Goal: Task Accomplishment & Management: Manage account settings

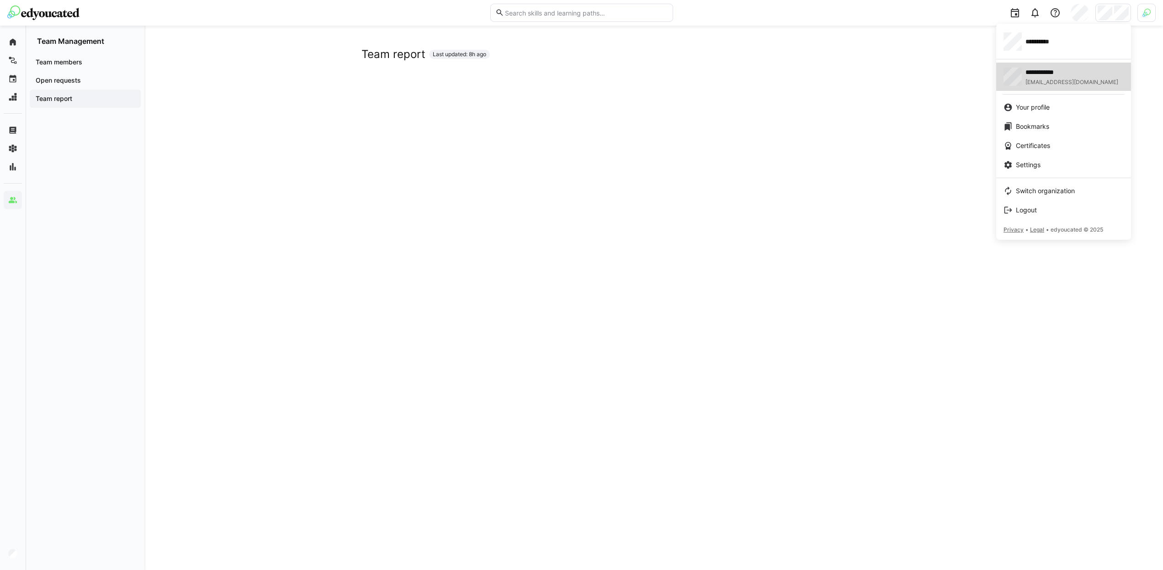
click at [1066, 72] on span "**********" at bounding box center [1055, 72] width 60 height 9
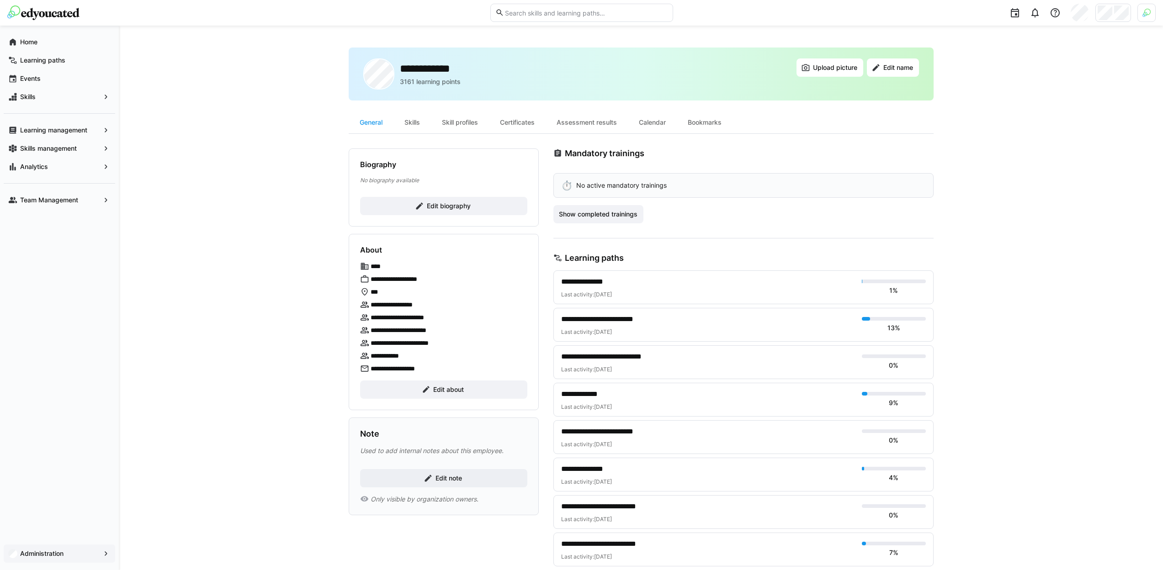
click at [57, 558] on div "Administration" at bounding box center [59, 554] width 111 height 18
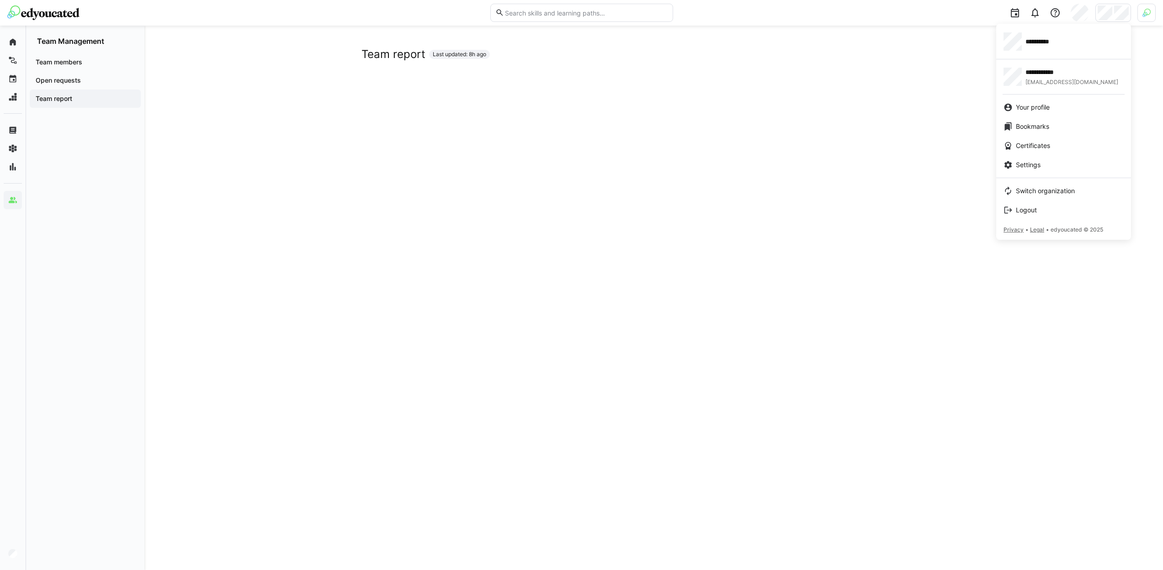
click at [951, 37] on div at bounding box center [581, 285] width 1163 height 570
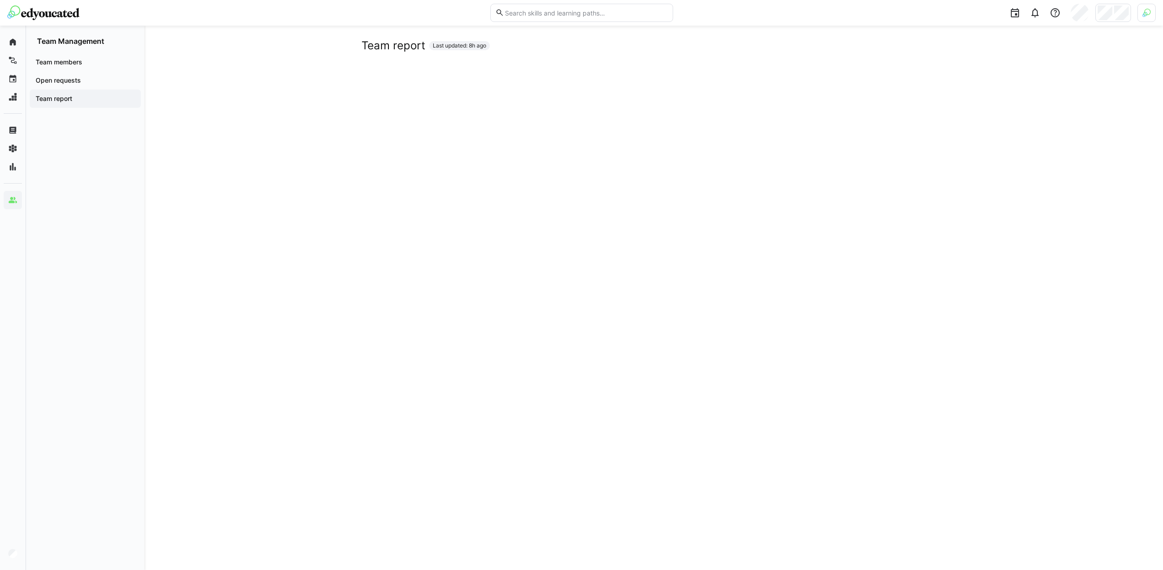
scroll to position [11, 0]
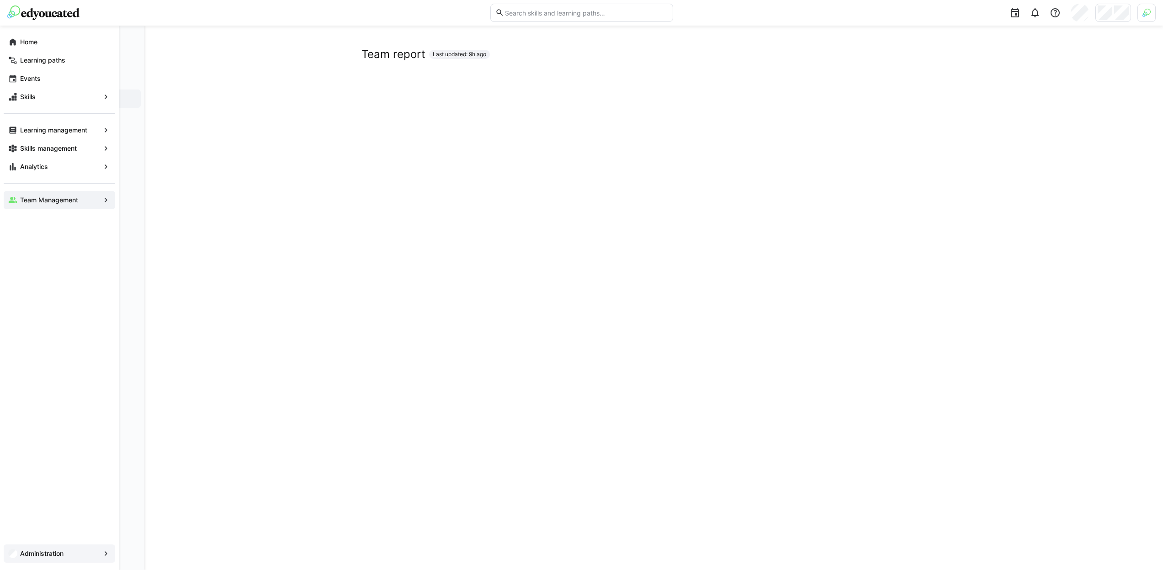
click at [18, 552] on div "Administration" at bounding box center [59, 554] width 111 height 18
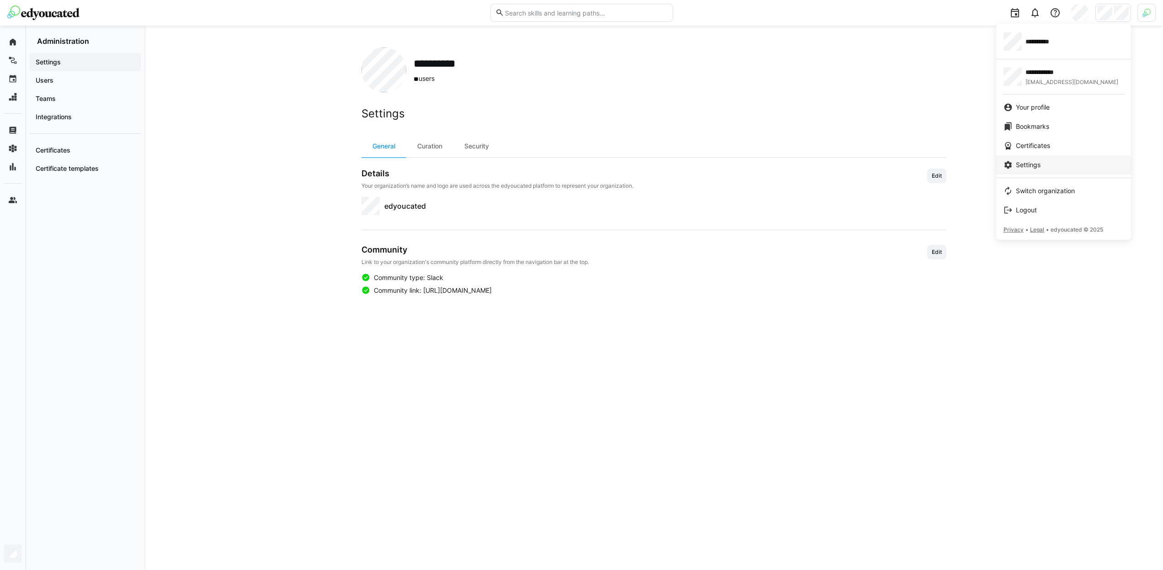
click at [1037, 166] on span "Settings" at bounding box center [1028, 164] width 25 height 9
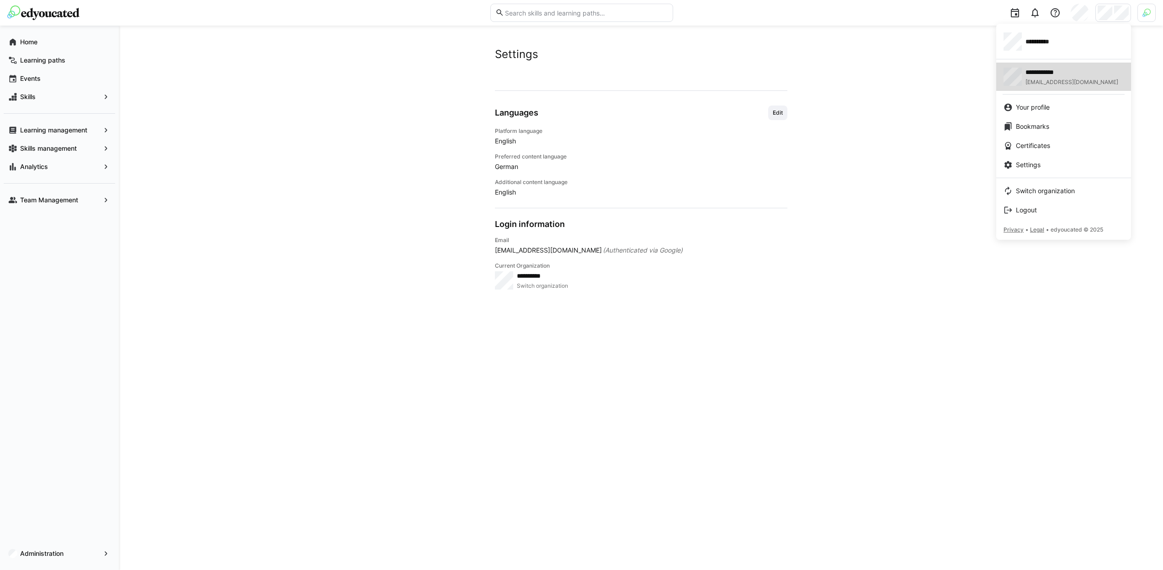
click at [1088, 69] on div "**********" at bounding box center [1063, 77] width 120 height 18
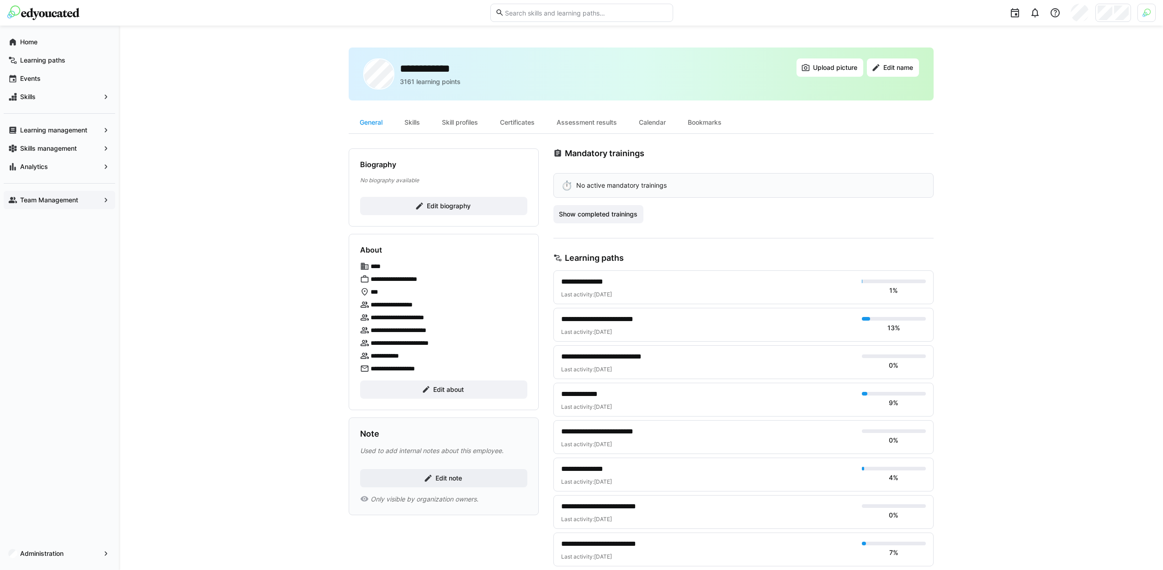
click at [0, 0] on app-navigation-label "Team Management" at bounding box center [0, 0] width 0 height 0
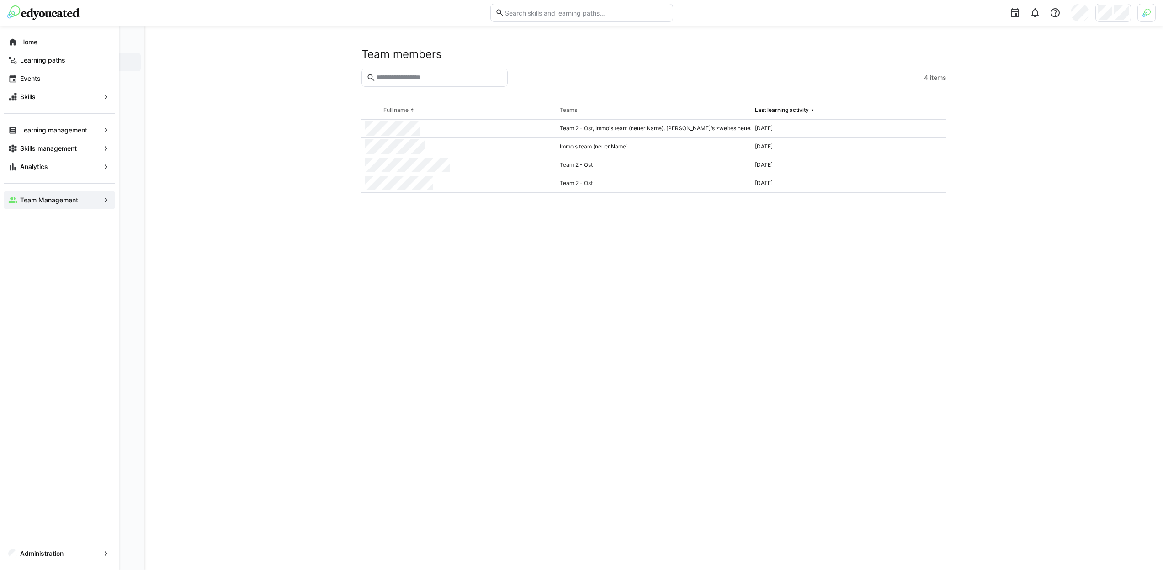
click at [77, 567] on div "Administration" at bounding box center [59, 553] width 119 height 33
click at [75, 559] on div "Administration" at bounding box center [59, 554] width 111 height 18
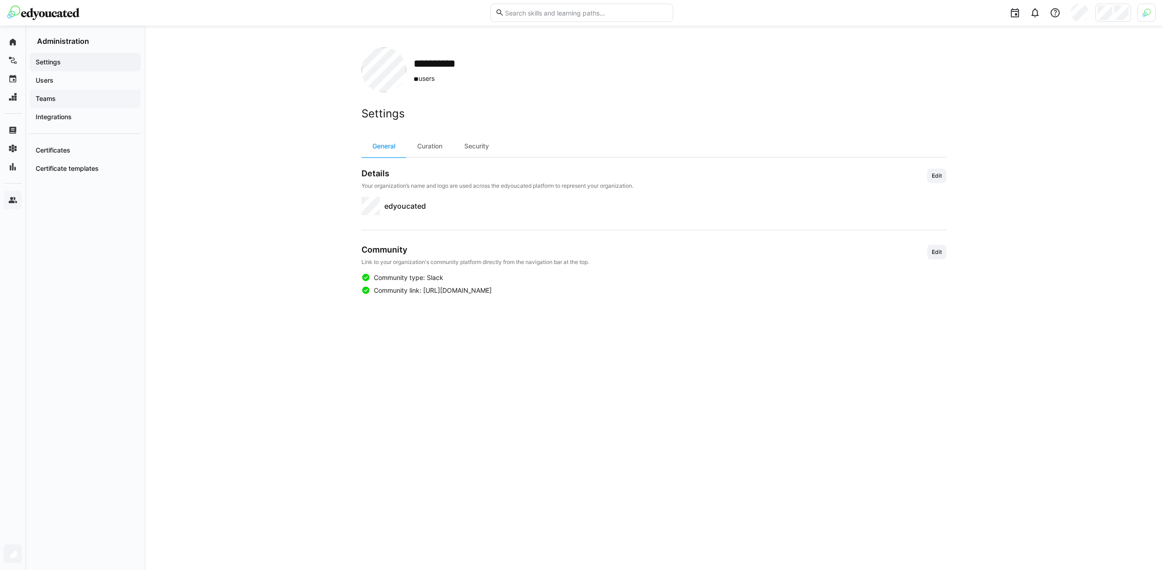
click at [79, 95] on span "Teams" at bounding box center [85, 98] width 102 height 9
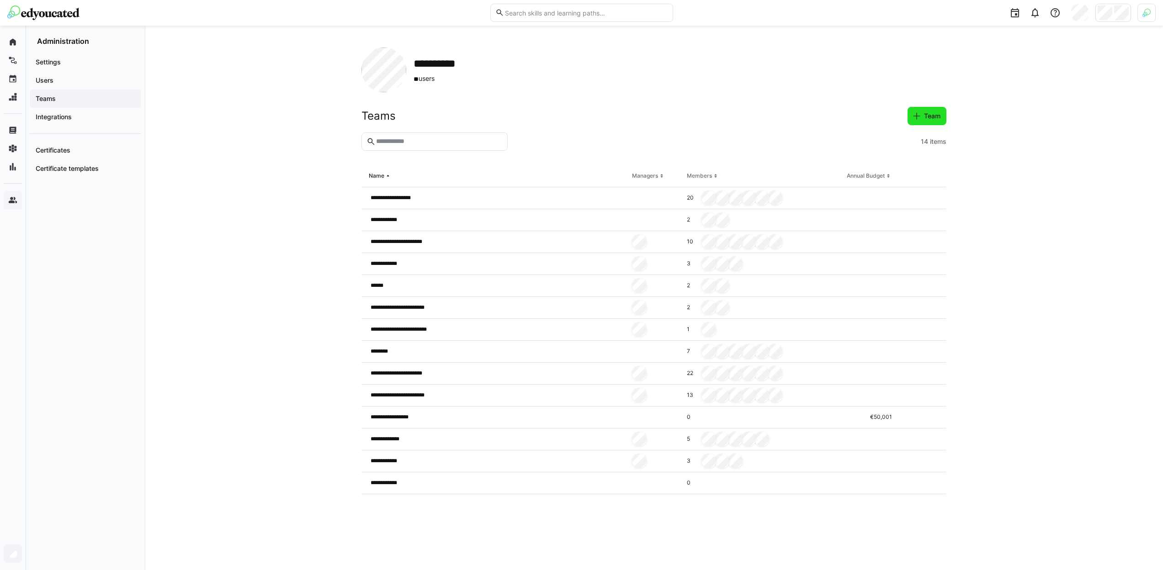
click at [924, 119] on span "Team" at bounding box center [931, 115] width 19 height 9
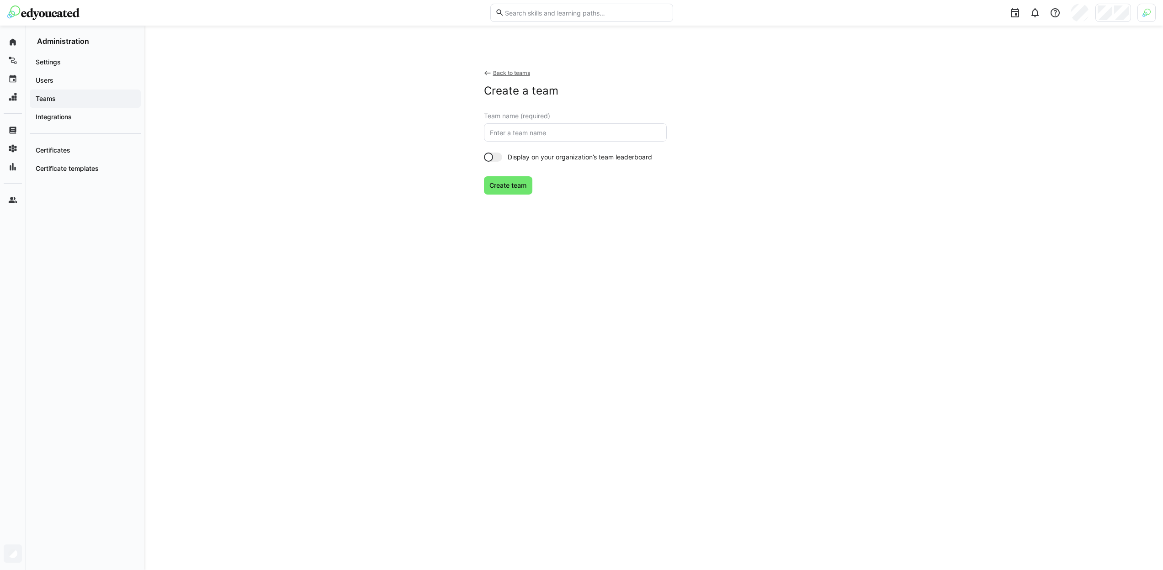
click at [540, 140] on eds-input at bounding box center [575, 132] width 183 height 18
click at [541, 135] on input "text" at bounding box center [575, 132] width 173 height 8
click at [535, 134] on input "Immo's drittes team" at bounding box center [575, 132] width 173 height 8
type input "Immo's drittes Team"
click at [519, 183] on span "Create team" at bounding box center [508, 185] width 40 height 9
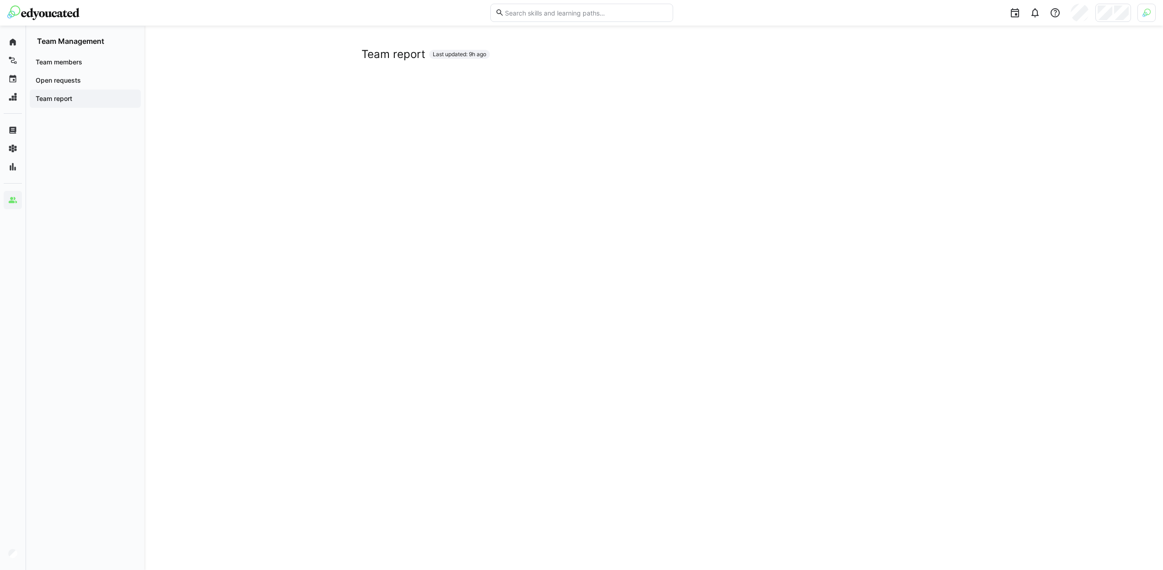
click at [406, 56] on h2 "Team report" at bounding box center [393, 55] width 64 height 14
click at [508, 51] on div "Team report Last updated: 9h ago" at bounding box center [653, 55] width 585 height 14
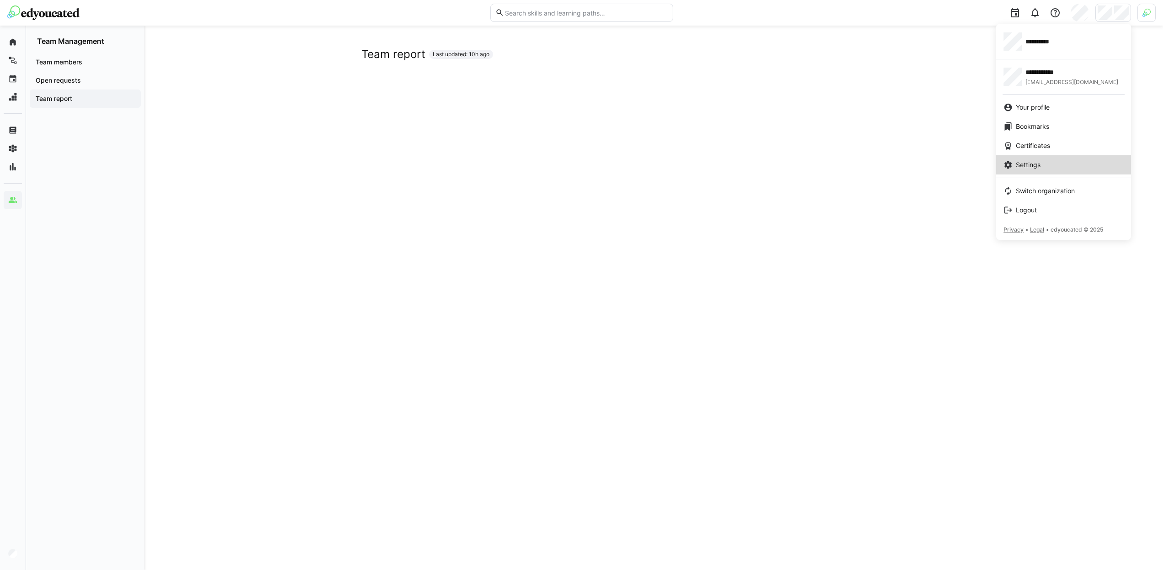
click at [1033, 163] on span "Settings" at bounding box center [1028, 164] width 25 height 9
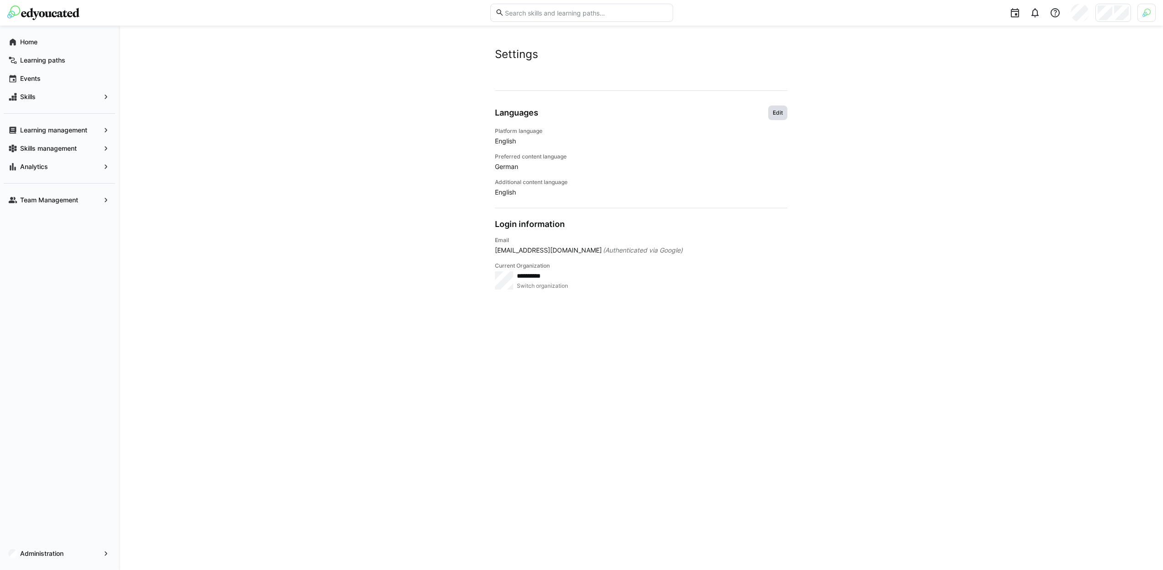
click at [780, 115] on span "Edit" at bounding box center [778, 112] width 12 height 7
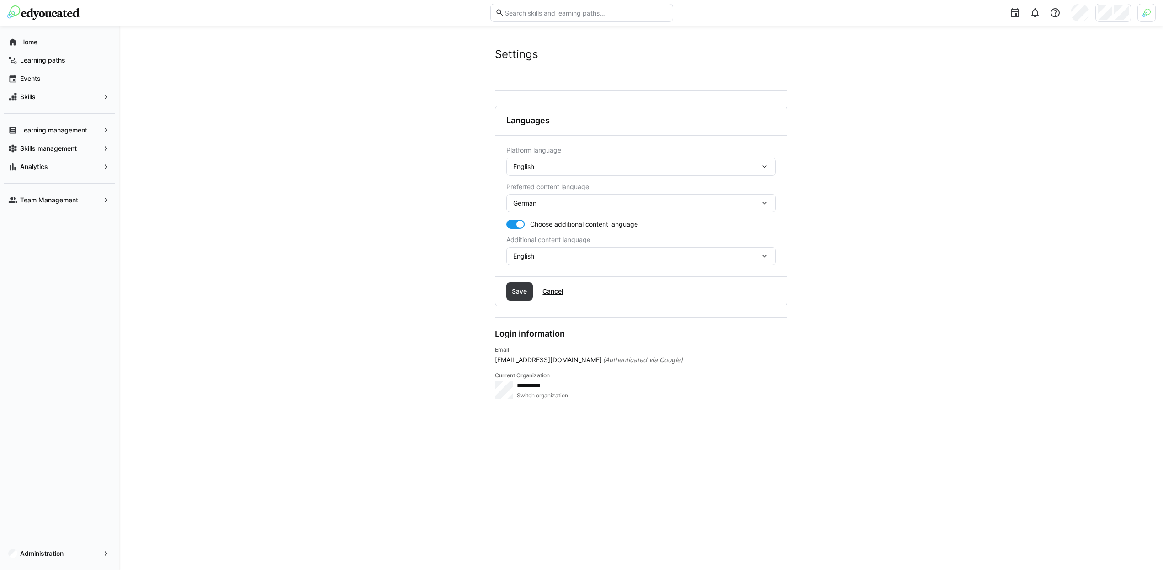
click at [672, 172] on div "English" at bounding box center [641, 167] width 270 height 18
click at [661, 188] on div "German" at bounding box center [641, 190] width 255 height 9
click at [520, 290] on span "Save" at bounding box center [519, 291] width 18 height 9
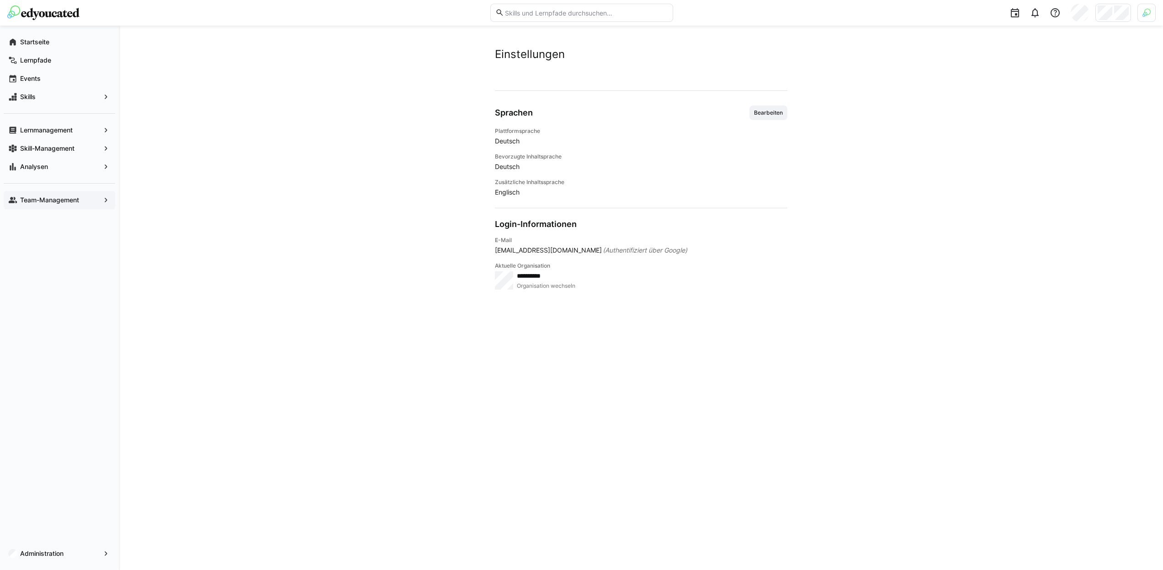
click at [0, 0] on app-navigation-label "Team-Management" at bounding box center [0, 0] width 0 height 0
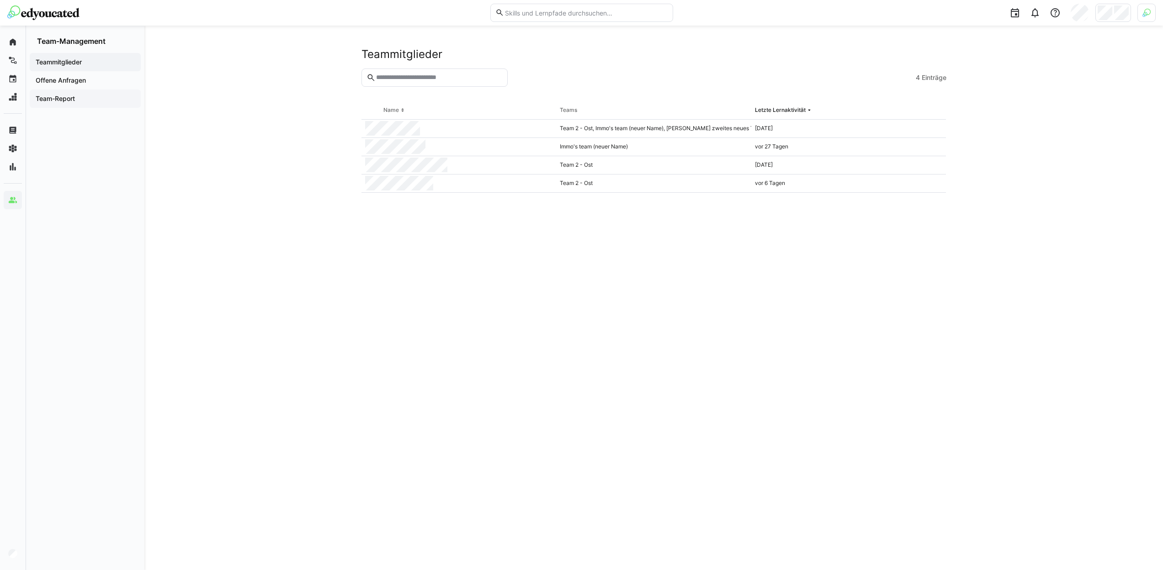
click at [103, 103] on div "Team-Report" at bounding box center [85, 99] width 111 height 18
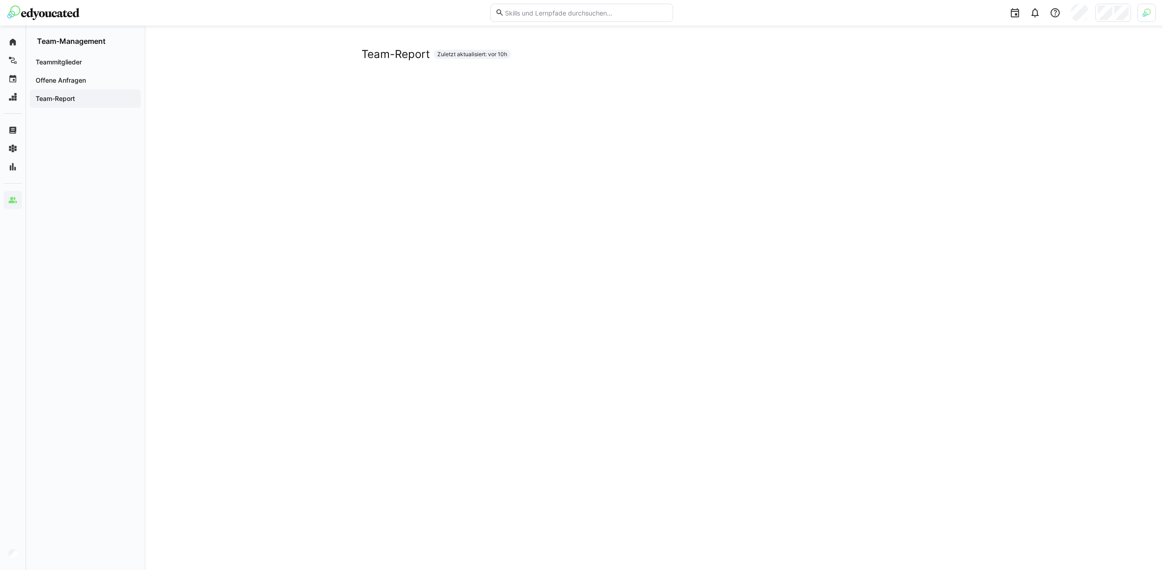
click at [1150, 12] on img at bounding box center [1146, 13] width 8 height 8
click at [1114, 21] on div at bounding box center [581, 285] width 1163 height 570
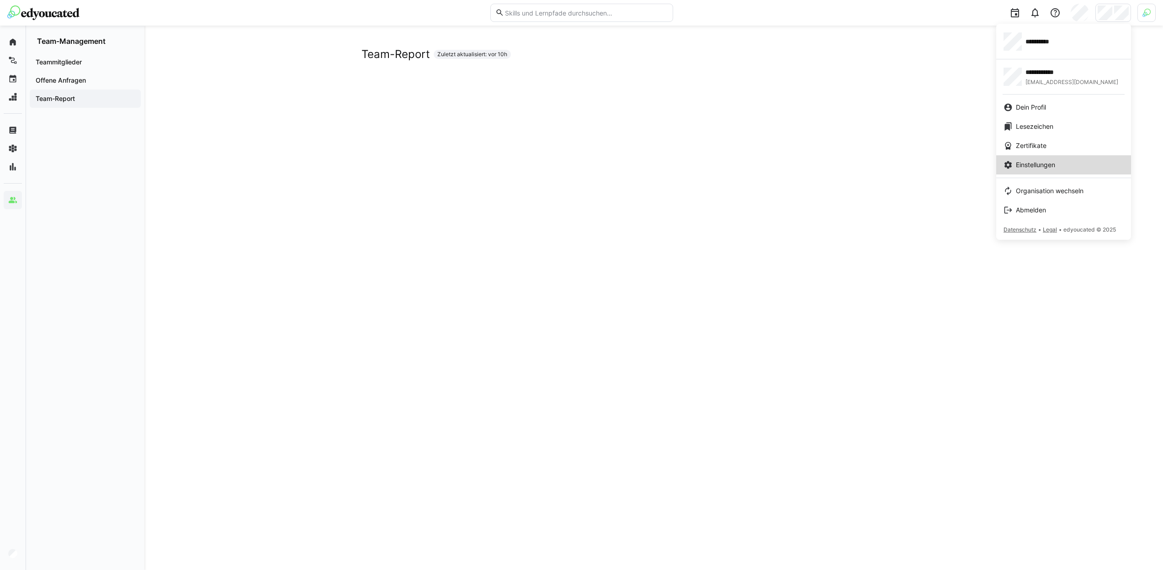
click at [1044, 158] on link "Einstellungen" at bounding box center [1063, 164] width 135 height 19
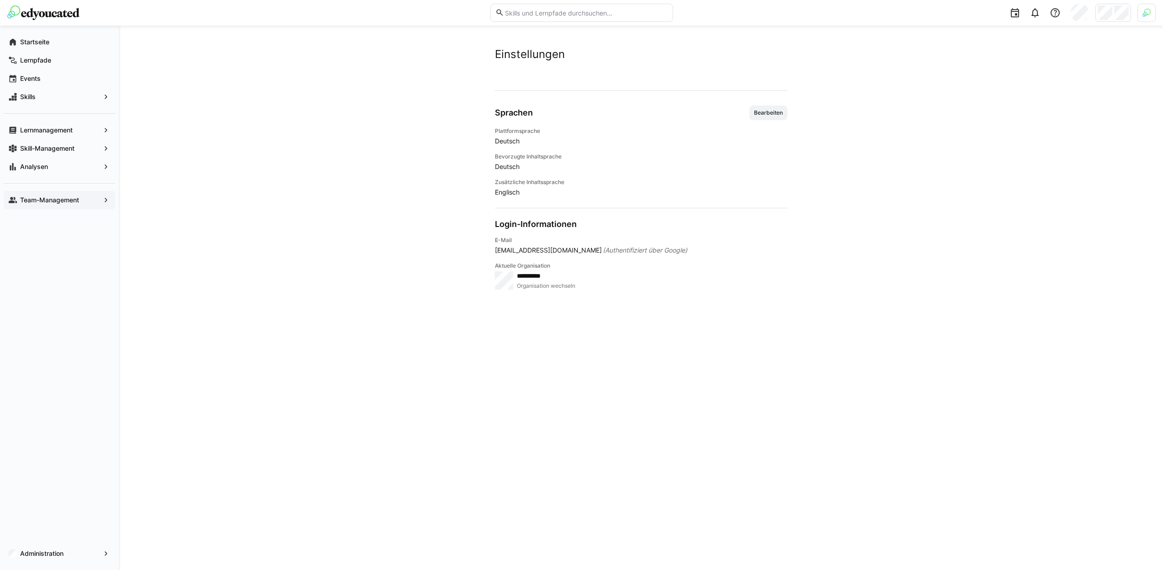
click at [756, 105] on div "**********" at bounding box center [641, 319] width 292 height 458
click at [770, 118] on span "Bearbeiten" at bounding box center [768, 113] width 38 height 15
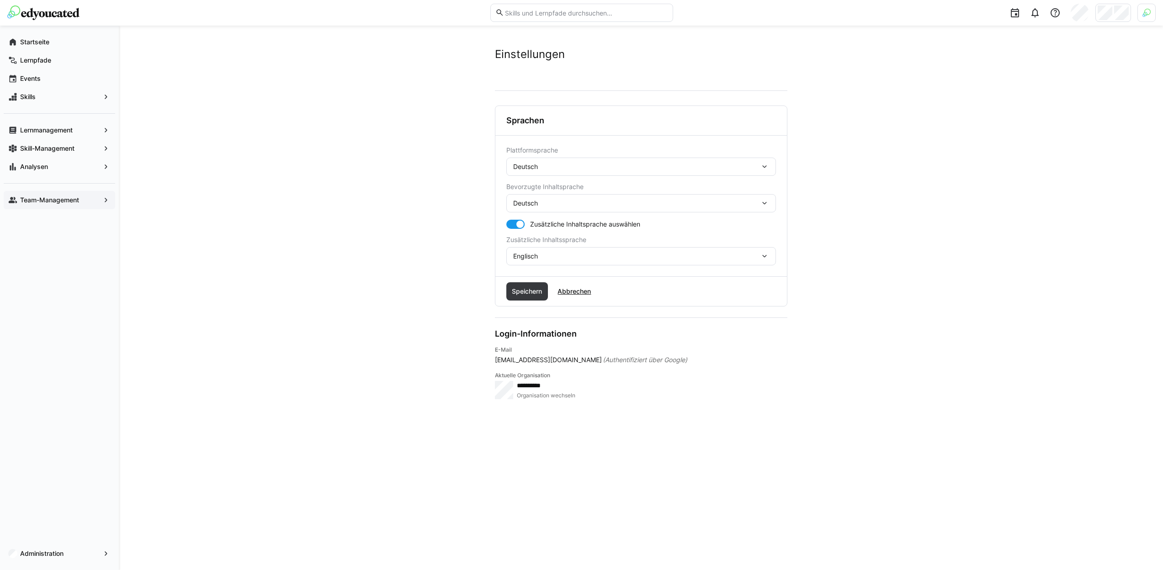
click at [528, 164] on span "Deutsch" at bounding box center [525, 166] width 25 height 9
click at [532, 206] on span "Englisch" at bounding box center [526, 210] width 25 height 9
click at [532, 312] on app-user-settings-account "**********" at bounding box center [641, 253] width 292 height 294
click at [533, 298] on span "Speichern" at bounding box center [527, 291] width 42 height 18
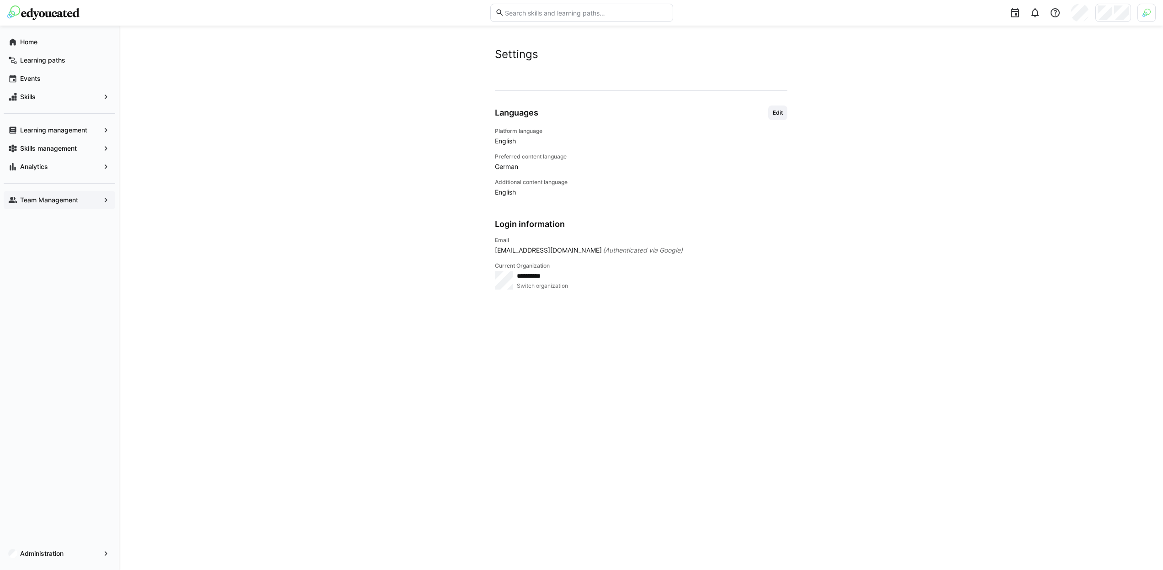
click at [0, 0] on app-navigation-label "Team Management" at bounding box center [0, 0] width 0 height 0
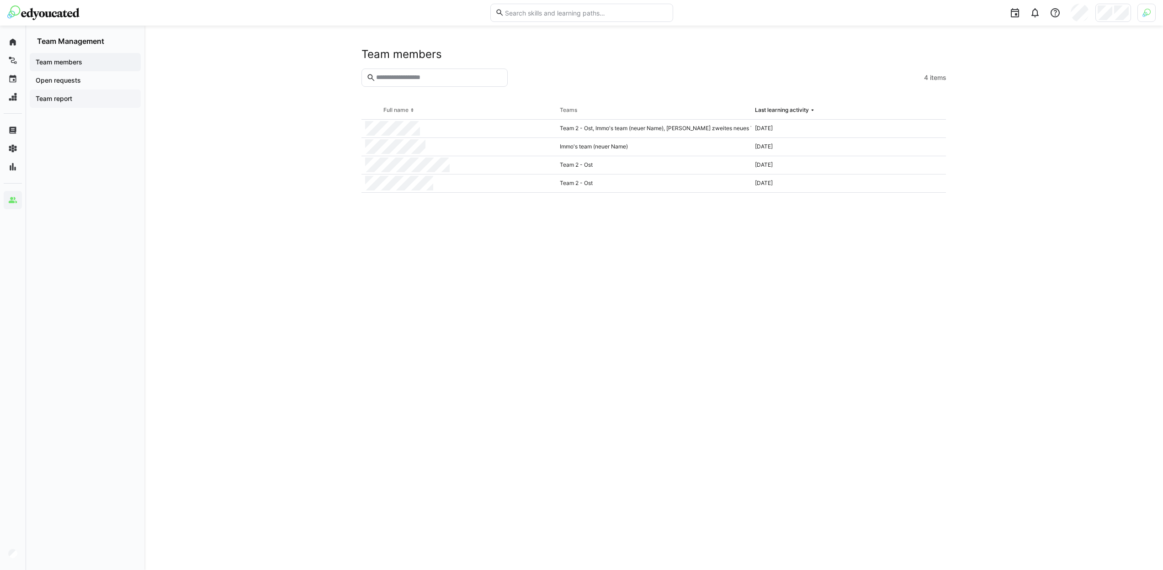
click at [69, 105] on div "Team report" at bounding box center [85, 99] width 111 height 18
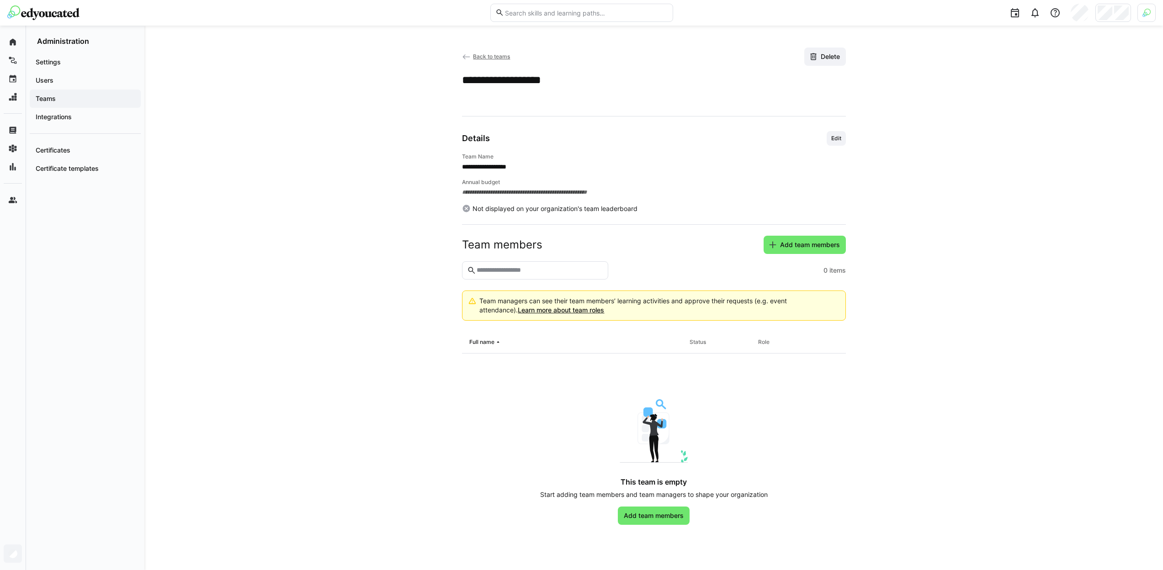
click at [60, 91] on div "Teams" at bounding box center [85, 99] width 111 height 18
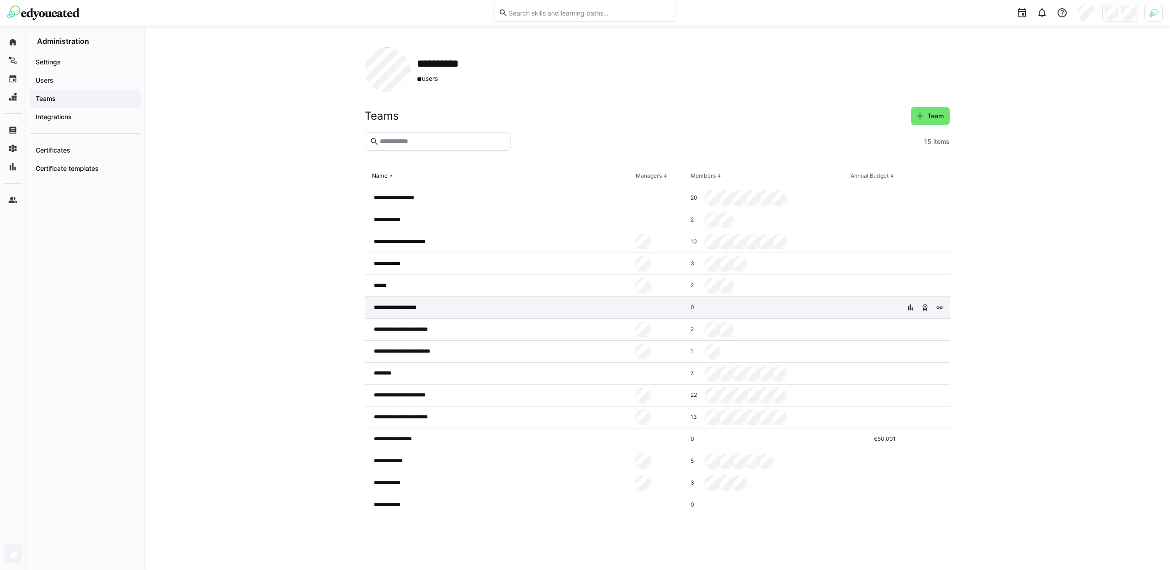
click at [416, 314] on div "**********" at bounding box center [498, 308] width 267 height 22
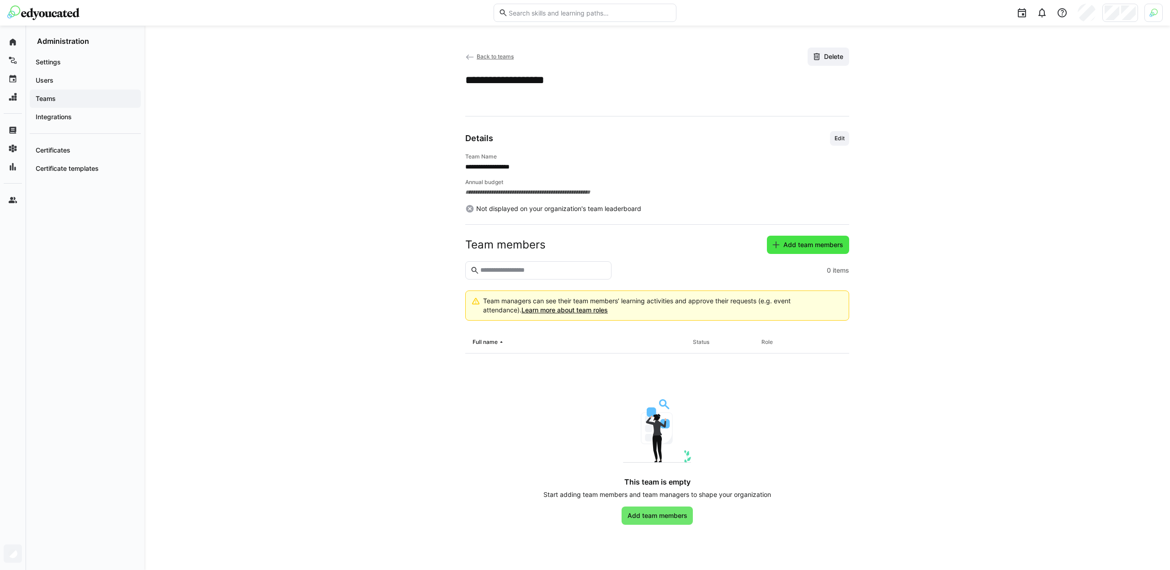
click at [803, 247] on span "Add team members" at bounding box center [813, 244] width 63 height 9
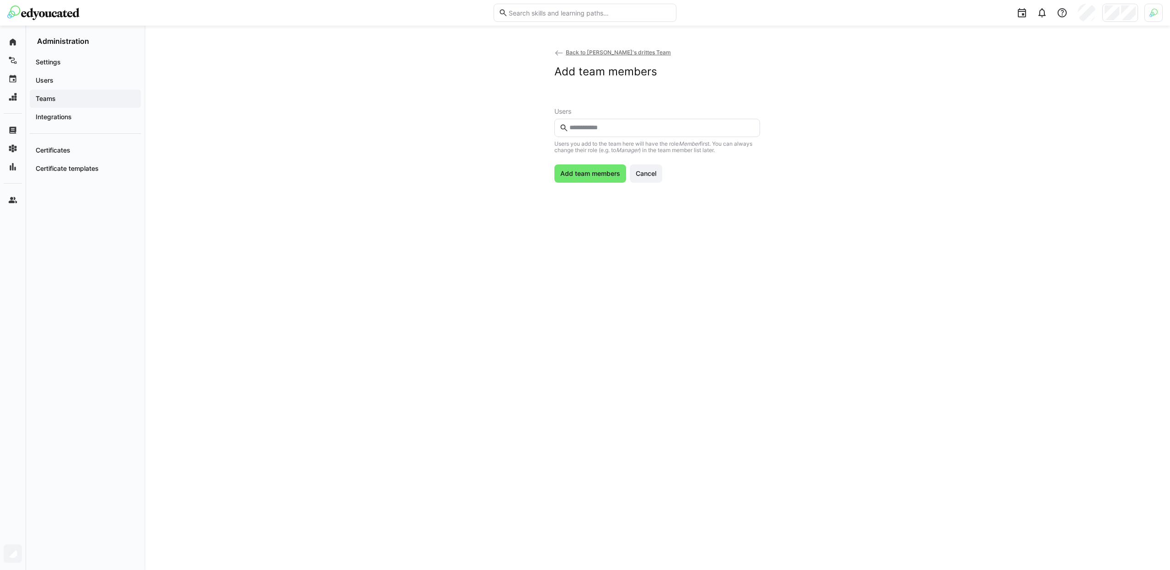
click at [604, 123] on eds-input at bounding box center [657, 128] width 206 height 18
click at [604, 130] on input "text" at bounding box center [661, 128] width 186 height 8
type input "****"
click at [602, 191] on span "Add team members" at bounding box center [590, 195] width 63 height 9
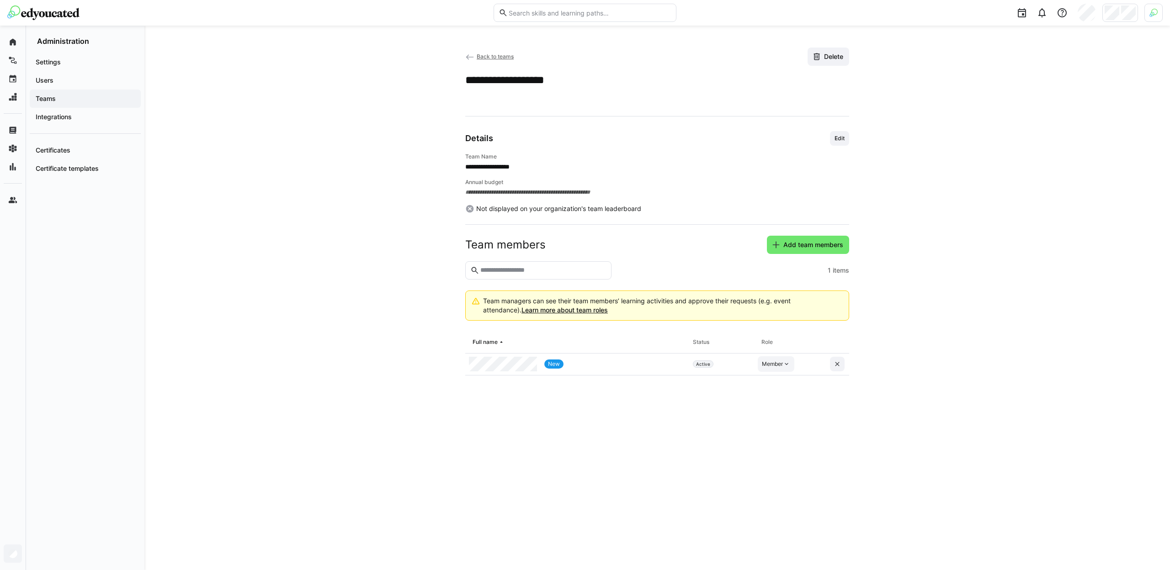
click at [788, 362] on eds-icon at bounding box center [786, 363] width 7 height 7
click at [795, 385] on div "Manager" at bounding box center [840, 385] width 154 height 9
click at [69, 101] on span "Teams" at bounding box center [85, 98] width 102 height 9
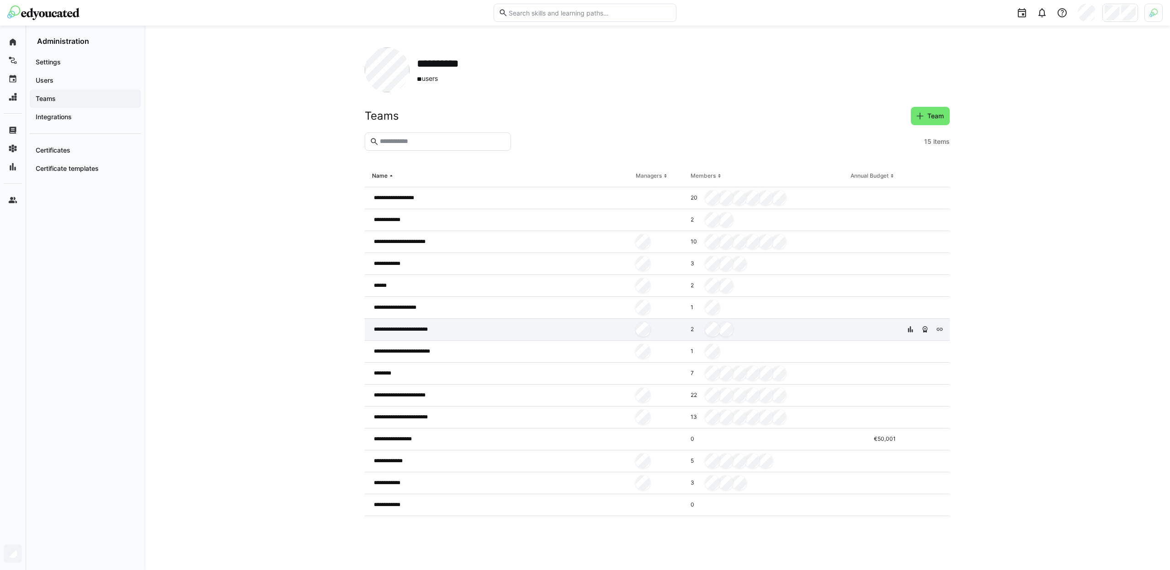
click at [571, 331] on div "**********" at bounding box center [498, 330] width 267 height 22
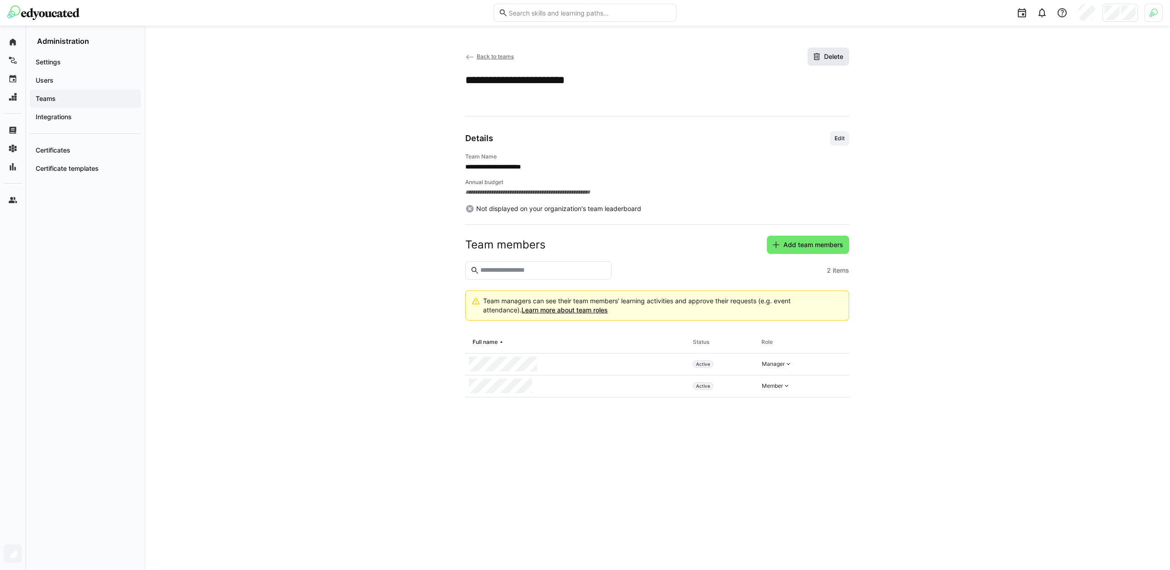
click at [831, 55] on span "Delete" at bounding box center [833, 56] width 22 height 9
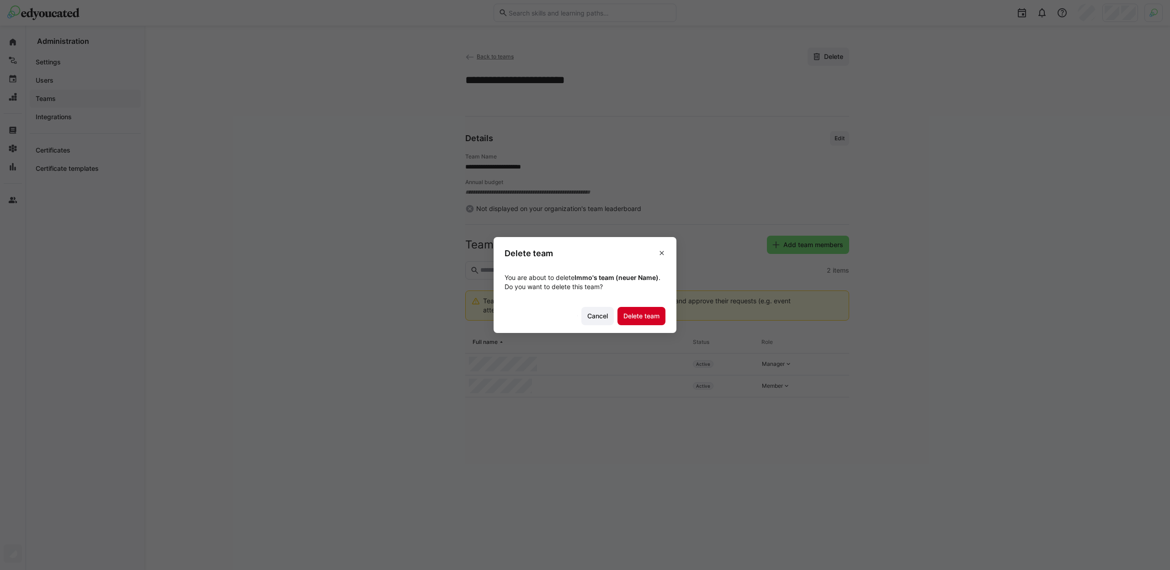
click at [644, 318] on span "Delete team" at bounding box center [641, 316] width 39 height 9
